Goal: Check status: Check status

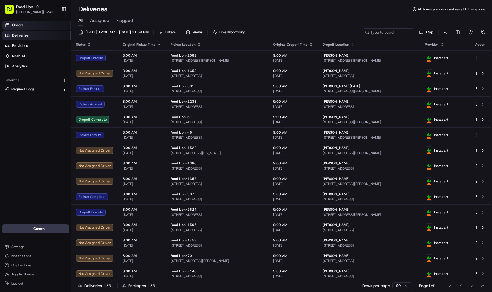
click at [27, 23] on link "Orders" at bounding box center [36, 25] width 69 height 9
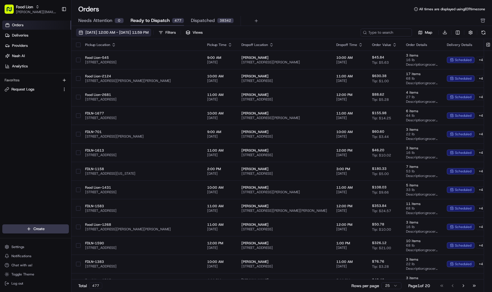
click at [111, 32] on span "[DATE] 12:00 AM - [DATE] 11:59 PM" at bounding box center [116, 32] width 63 height 5
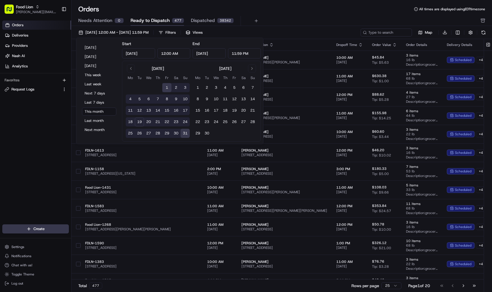
click at [141, 120] on button "19" at bounding box center [139, 121] width 9 height 9
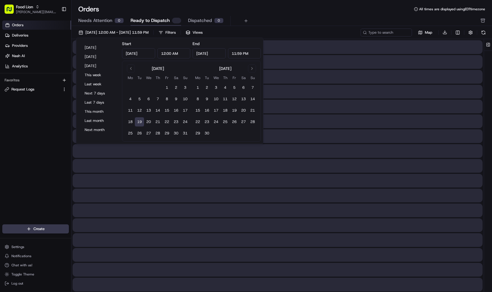
type input "[DATE]"
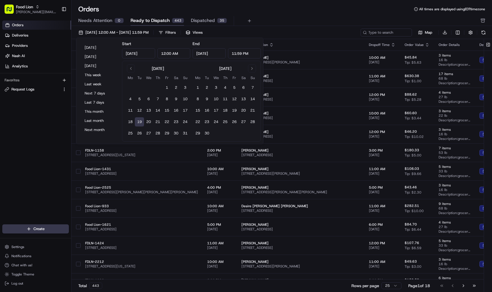
click at [294, 15] on div "Orders All times are displayed using EDT timezone Needs Attention 0 Ready to Di…" at bounding box center [281, 15] width 420 height 21
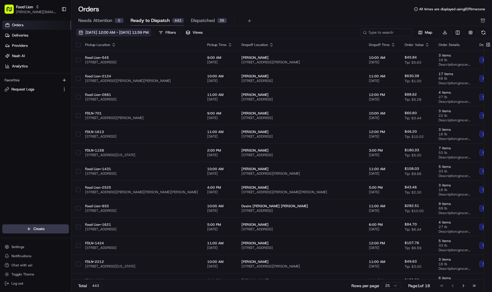
click at [117, 34] on span "[DATE] 12:00 AM - [DATE] 11:59 PM" at bounding box center [116, 32] width 63 height 5
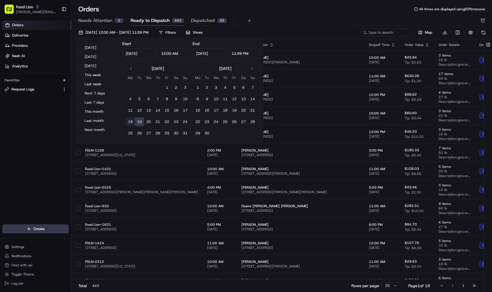
click at [130, 122] on button "18" at bounding box center [130, 121] width 9 height 9
type input "[DATE]"
click at [311, 17] on div "Needs Attention 0 Ready to Dispatch 443 Dispatched 1886" at bounding box center [277, 21] width 399 height 10
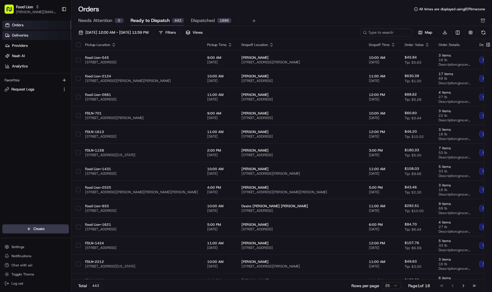
click at [21, 34] on span "Deliveries" at bounding box center [20, 35] width 16 height 5
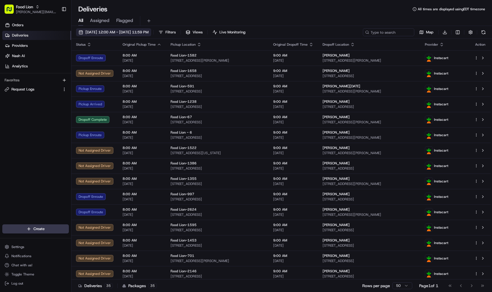
click at [126, 31] on span "[DATE] 12:00 AM - [DATE] 11:59 PM" at bounding box center [116, 32] width 63 height 5
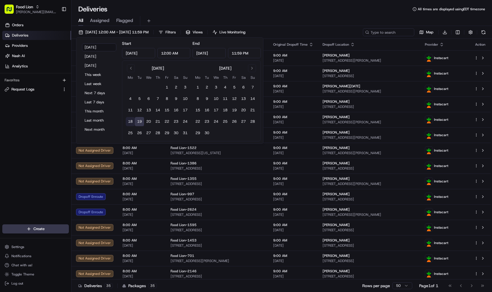
click at [130, 121] on button "18" at bounding box center [130, 121] width 9 height 9
type input "[DATE]"
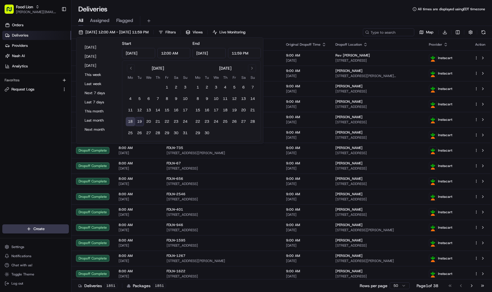
click at [193, 6] on div "Deliveries All times are displayed using EDT timezone" at bounding box center [281, 9] width 420 height 9
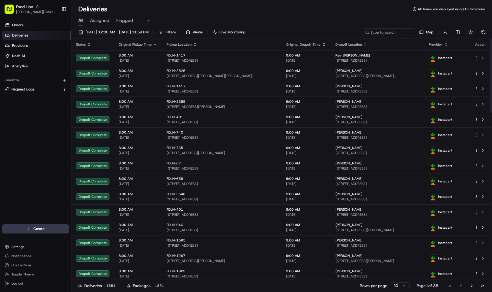
click at [447, 46] on icon "button" at bounding box center [446, 45] width 2 height 1
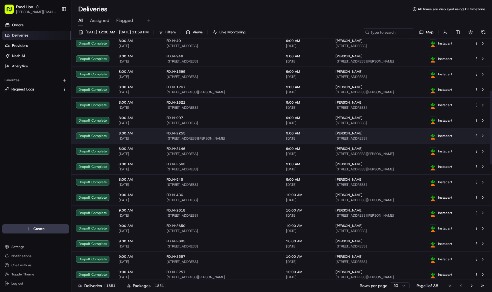
scroll to position [168, 0]
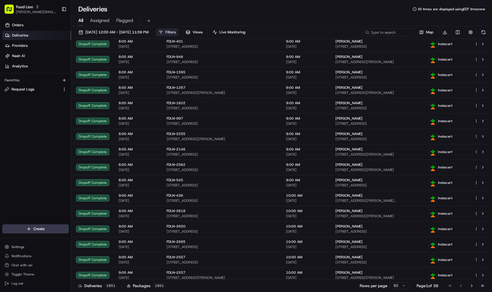
click at [176, 30] on span "Filters" at bounding box center [170, 32] width 10 height 5
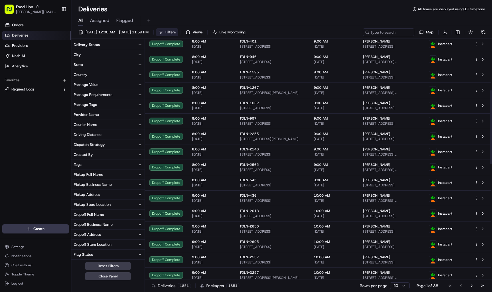
click at [140, 115] on icon "button" at bounding box center [140, 115] width 5 height 5
